Goal: Task Accomplishment & Management: Complete application form

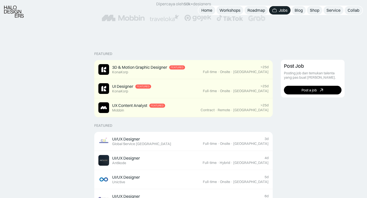
scroll to position [90, 0]
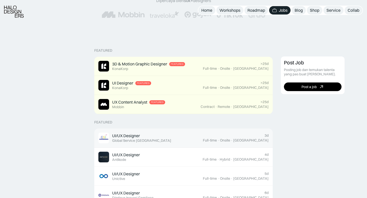
click at [114, 139] on div "Global Service [GEOGRAPHIC_DATA]" at bounding box center [141, 140] width 59 height 4
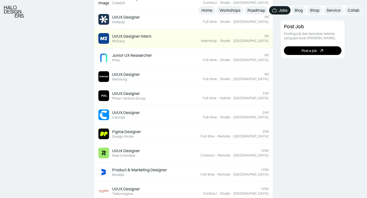
scroll to position [304, 0]
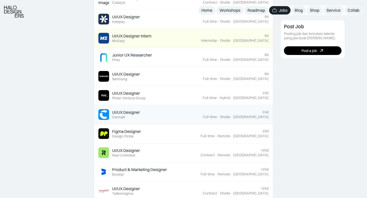
click at [123, 116] on div "Cermati" at bounding box center [118, 117] width 13 height 4
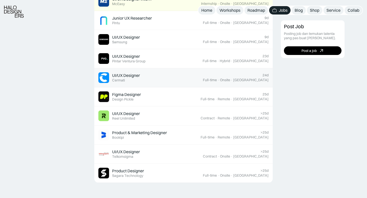
scroll to position [342, 0]
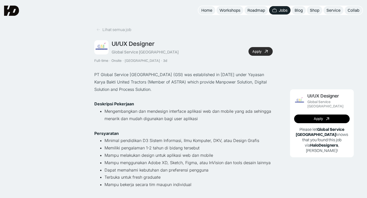
click at [259, 55] on link "Apply" at bounding box center [260, 51] width 24 height 9
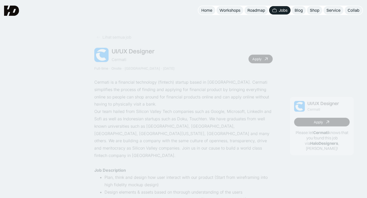
scroll to position [18, 0]
